Goal: Find specific page/section: Find specific page/section

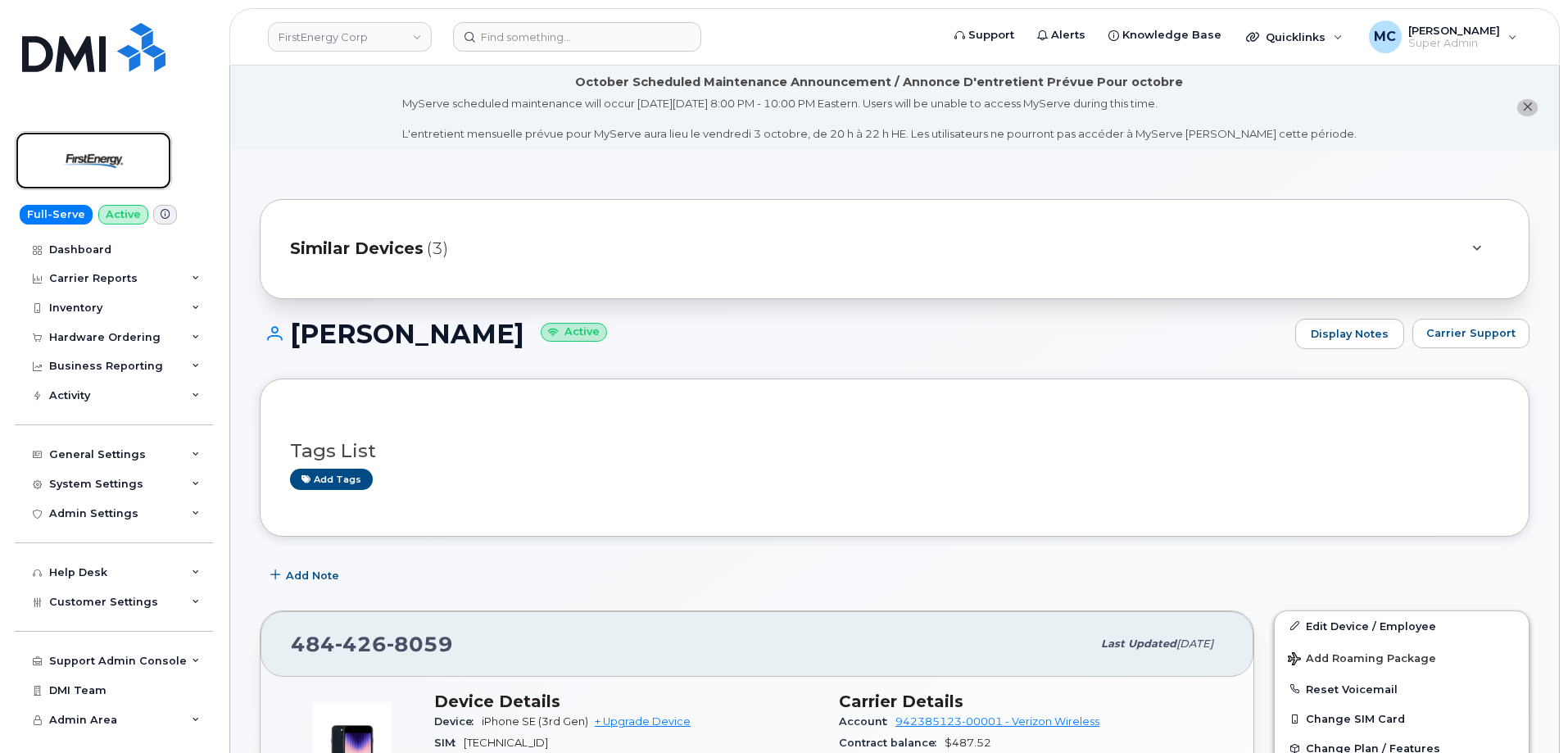
click at [101, 172] on img at bounding box center [93, 161] width 126 height 47
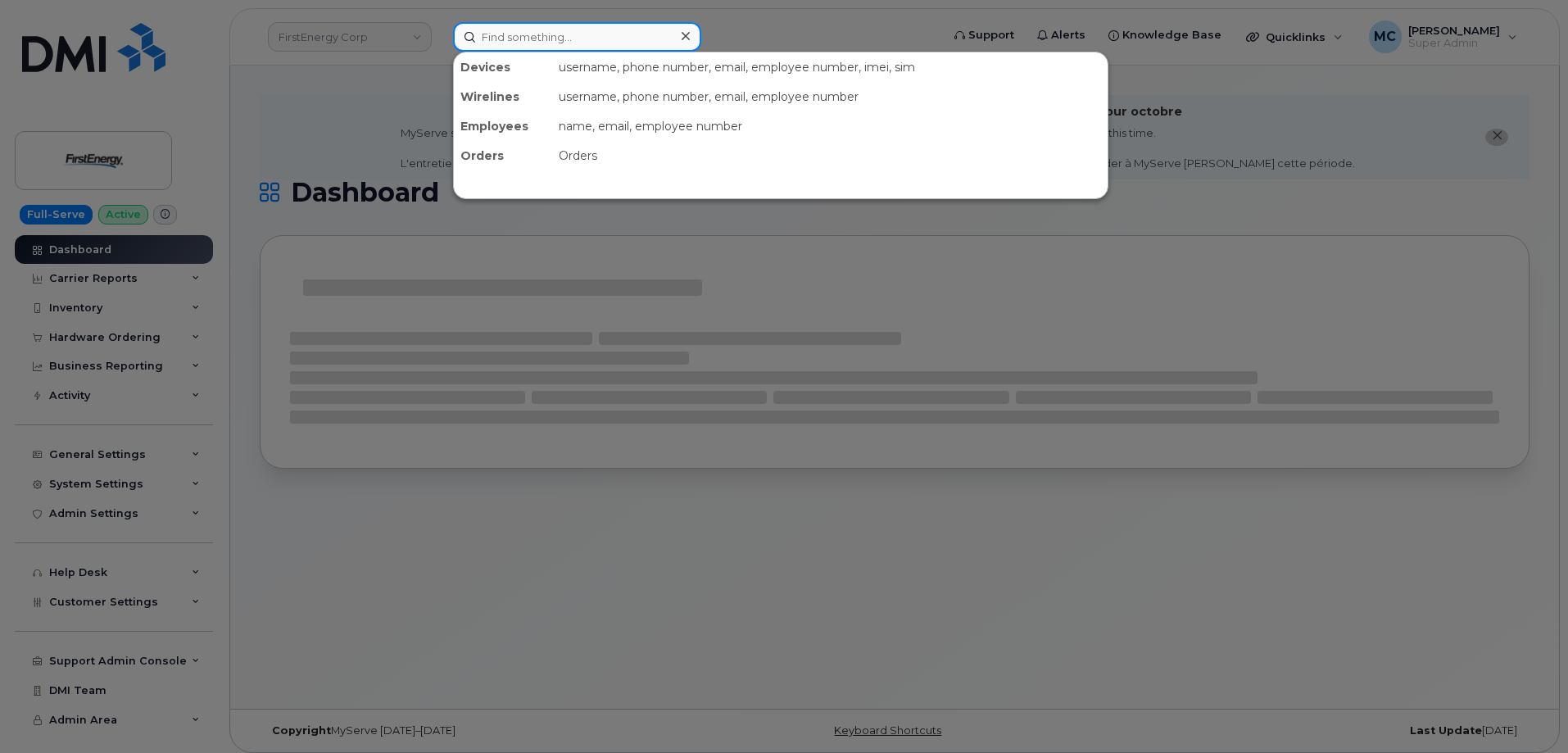
click at [633, 41] on input at bounding box center [577, 37] width 249 height 29
paste input "[PHONE_NUMBER]"
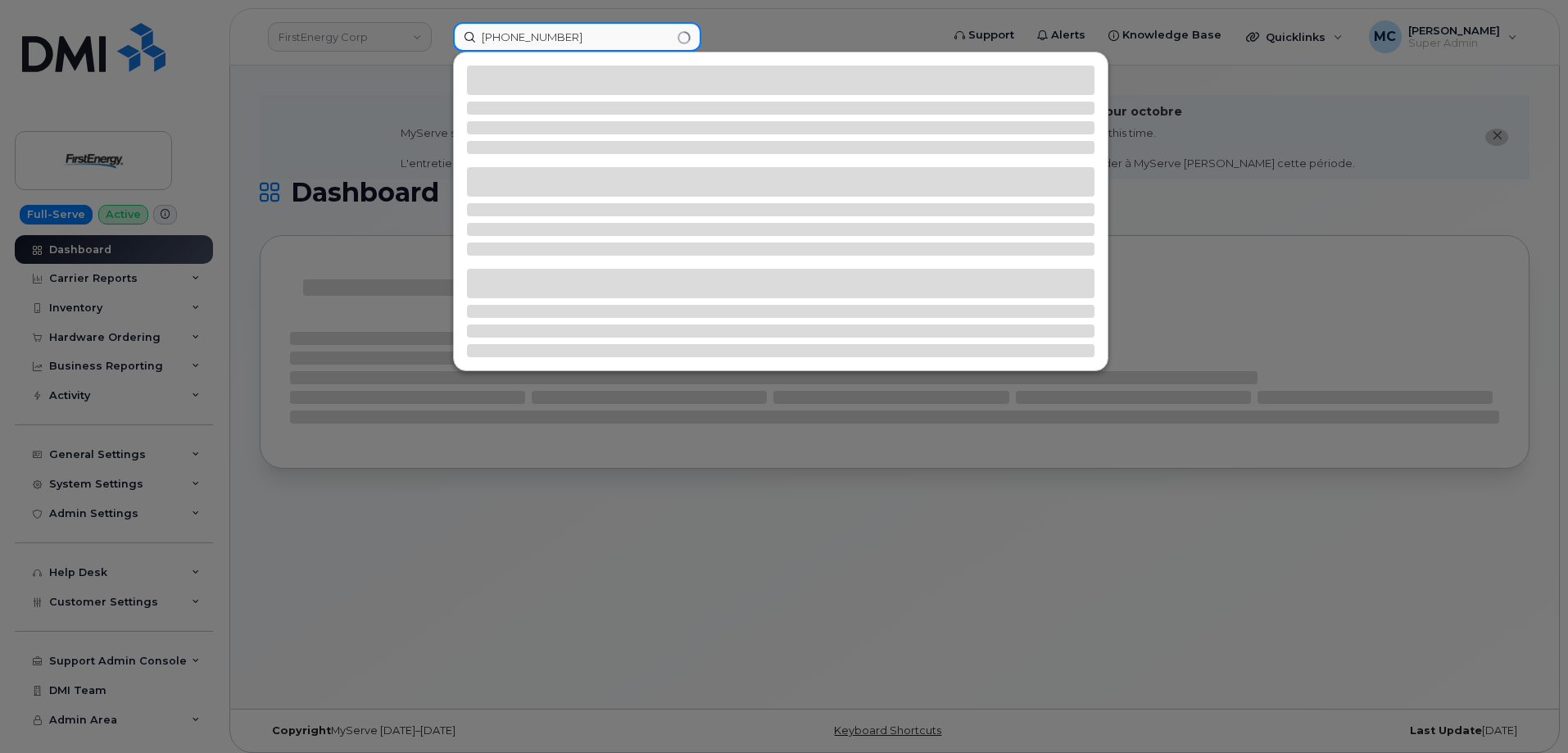
type input "[PHONE_NUMBER]"
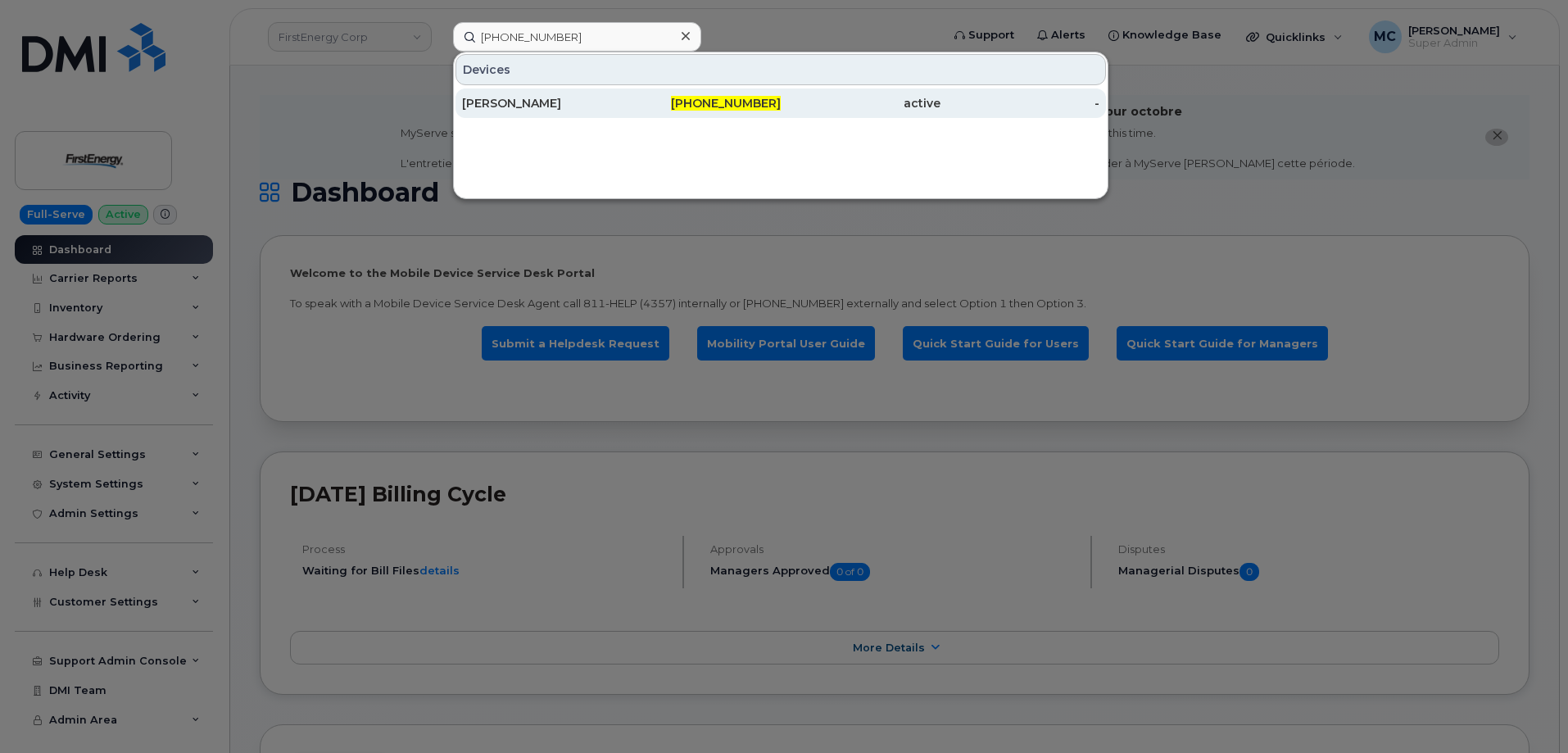
click at [752, 113] on div "[PHONE_NUMBER]" at bounding box center [701, 104] width 160 height 29
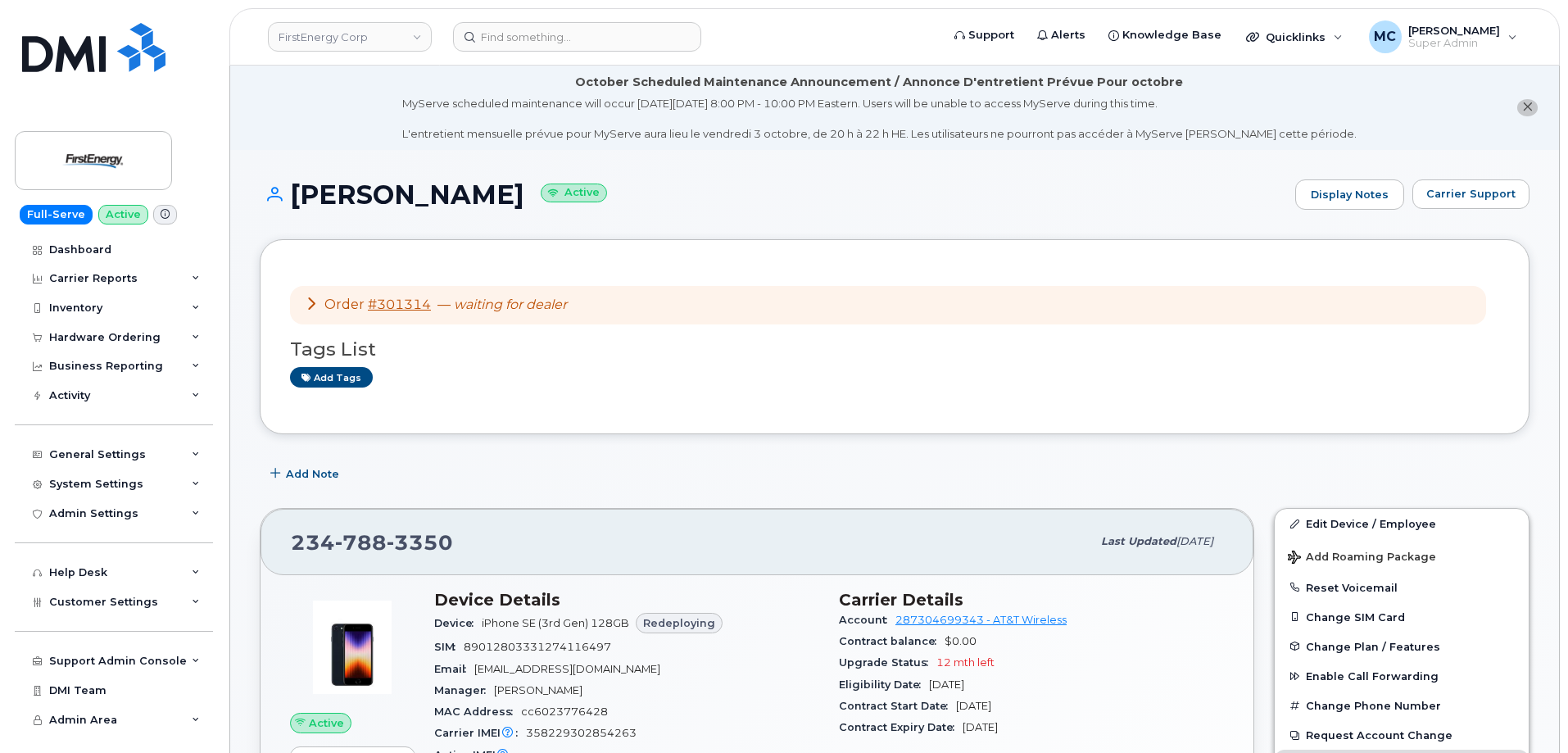
scroll to position [60, 0]
